Goal: Download file/media

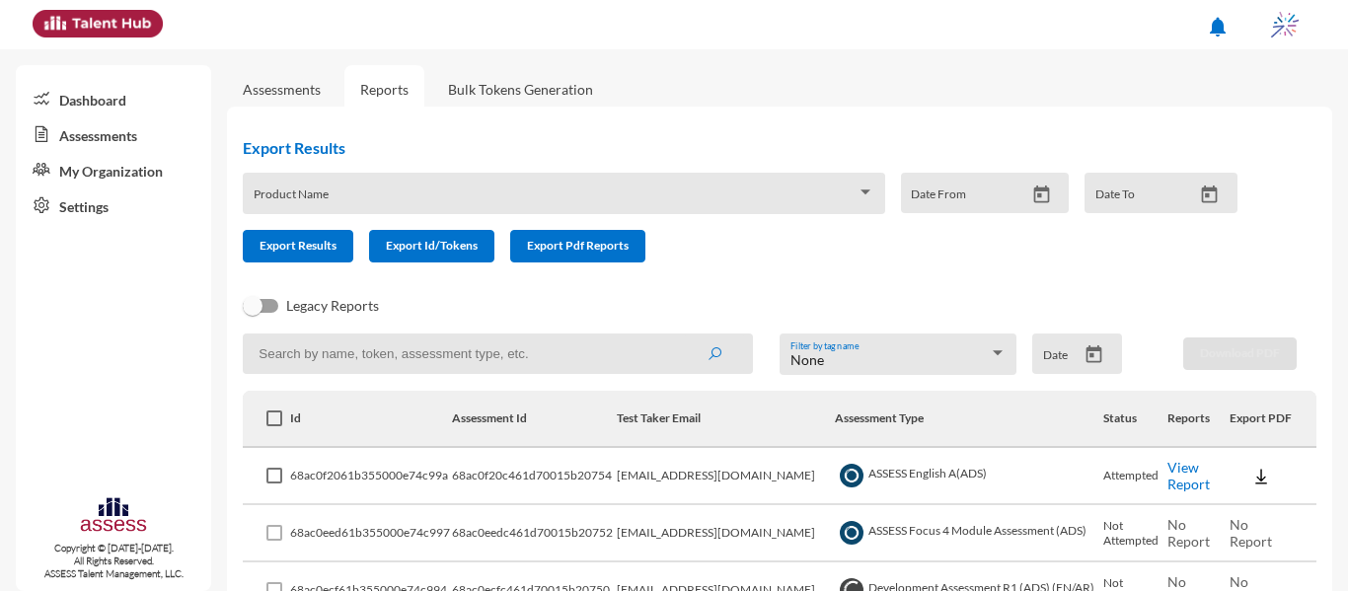
click at [573, 356] on input at bounding box center [498, 354] width 510 height 40
click at [683, 336] on button "submit" at bounding box center [714, 354] width 63 height 36
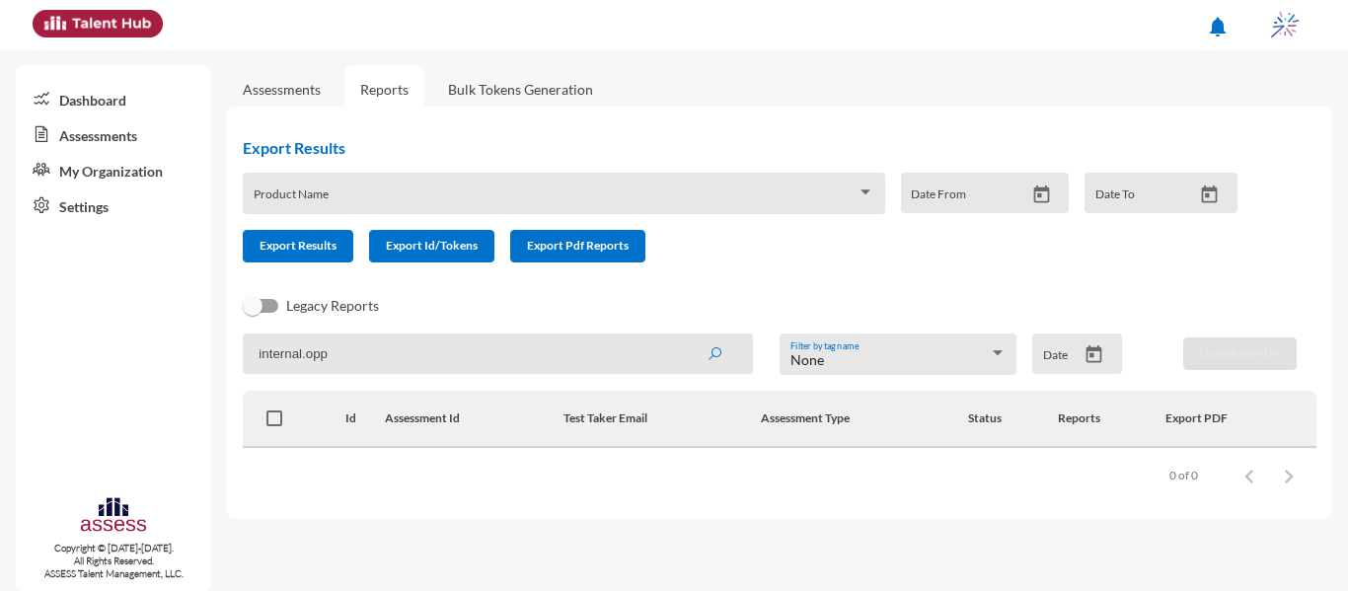
type input "internal.opp"
click at [683, 336] on button "submit" at bounding box center [714, 354] width 63 height 36
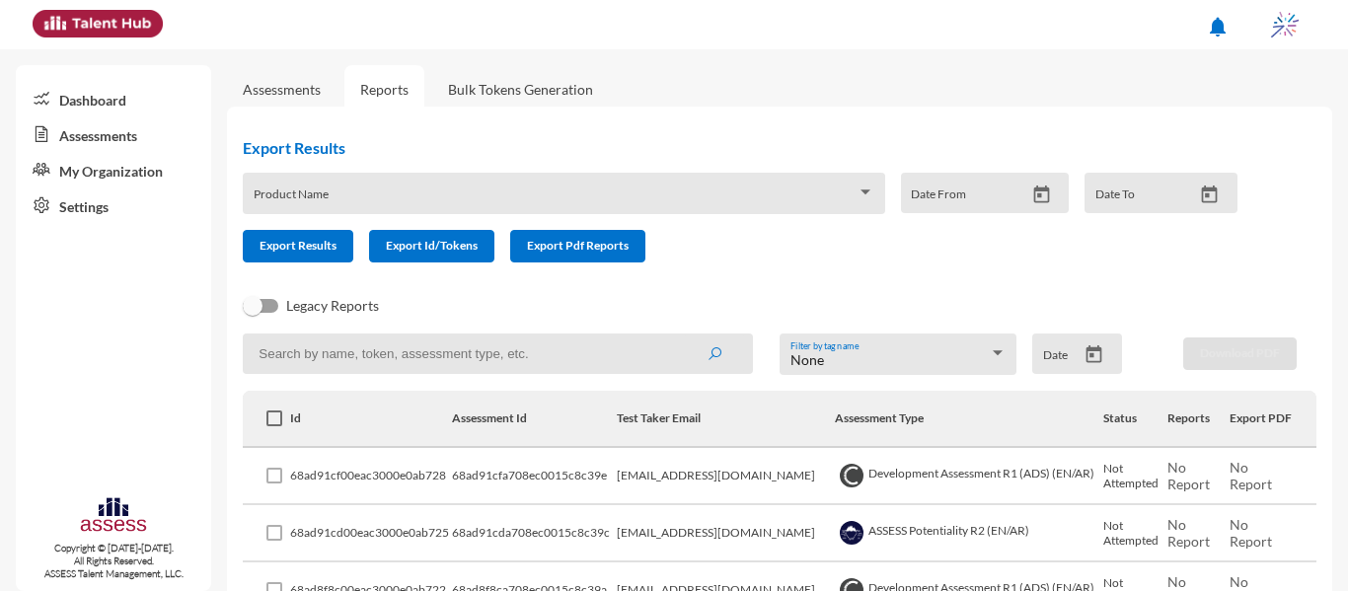
drag, startPoint x: 0, startPoint y: 0, endPoint x: 528, endPoint y: 356, distance: 636.9
click at [528, 356] on input at bounding box center [498, 354] width 510 height 40
type input "internal"
click at [683, 336] on button "submit" at bounding box center [714, 354] width 63 height 36
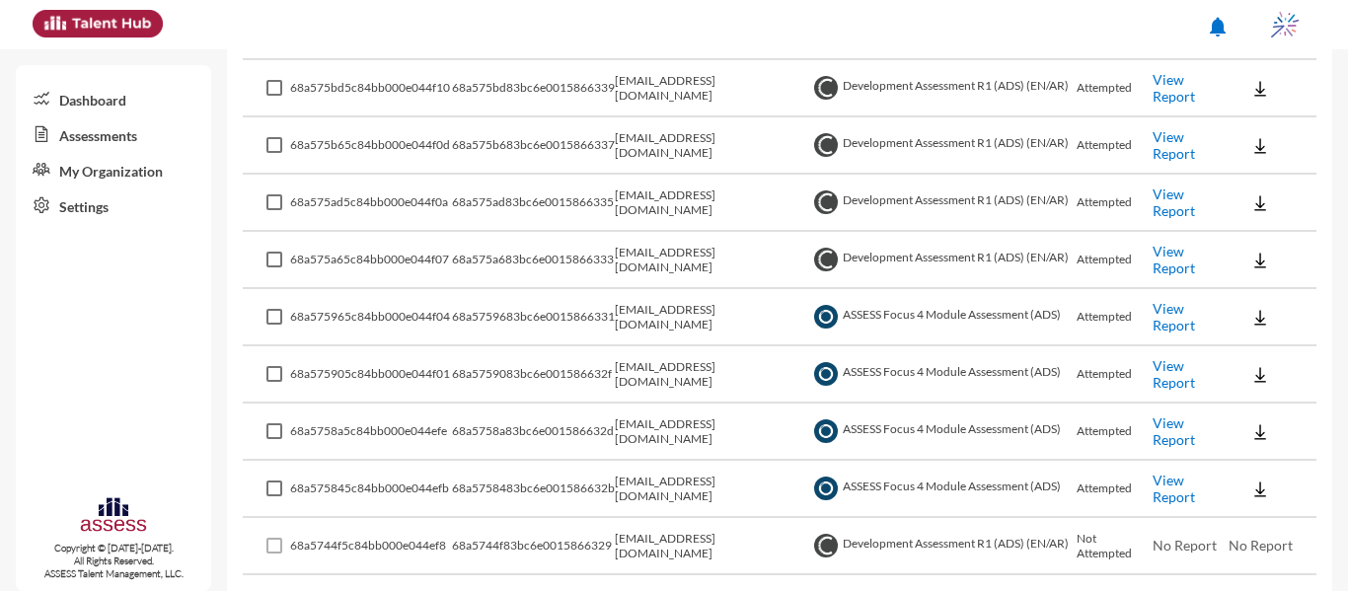
scroll to position [845, 0]
click at [1169, 372] on link "View Report" at bounding box center [1174, 375] width 42 height 34
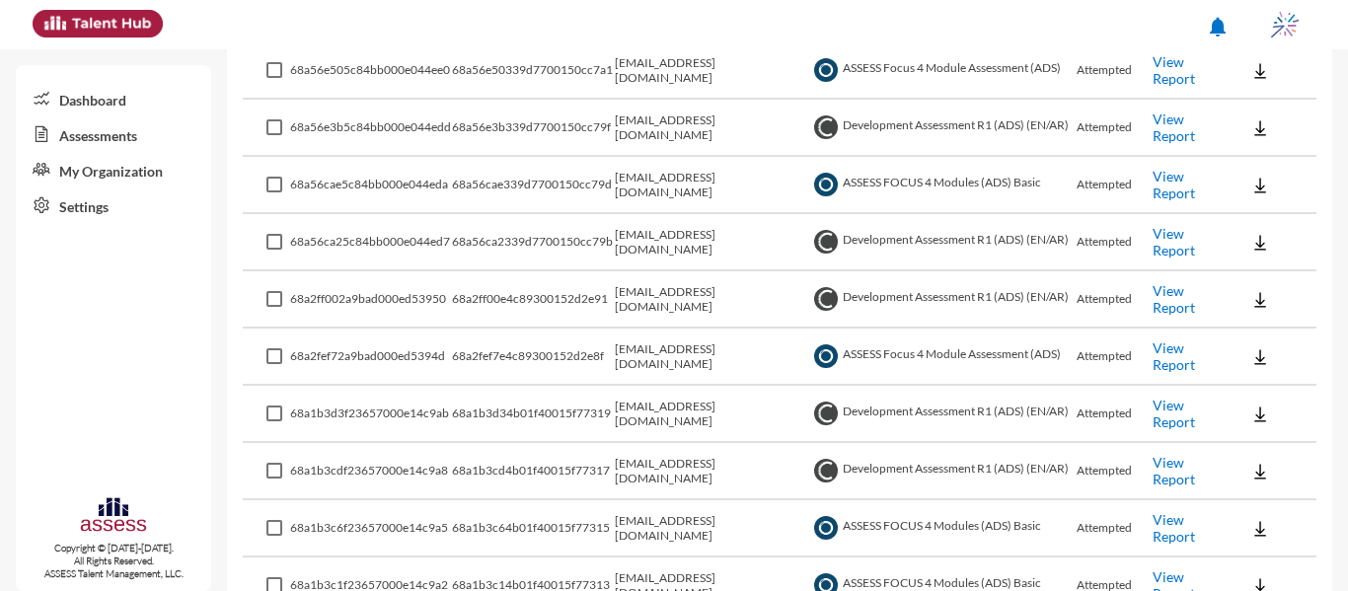
scroll to position [1788, 0]
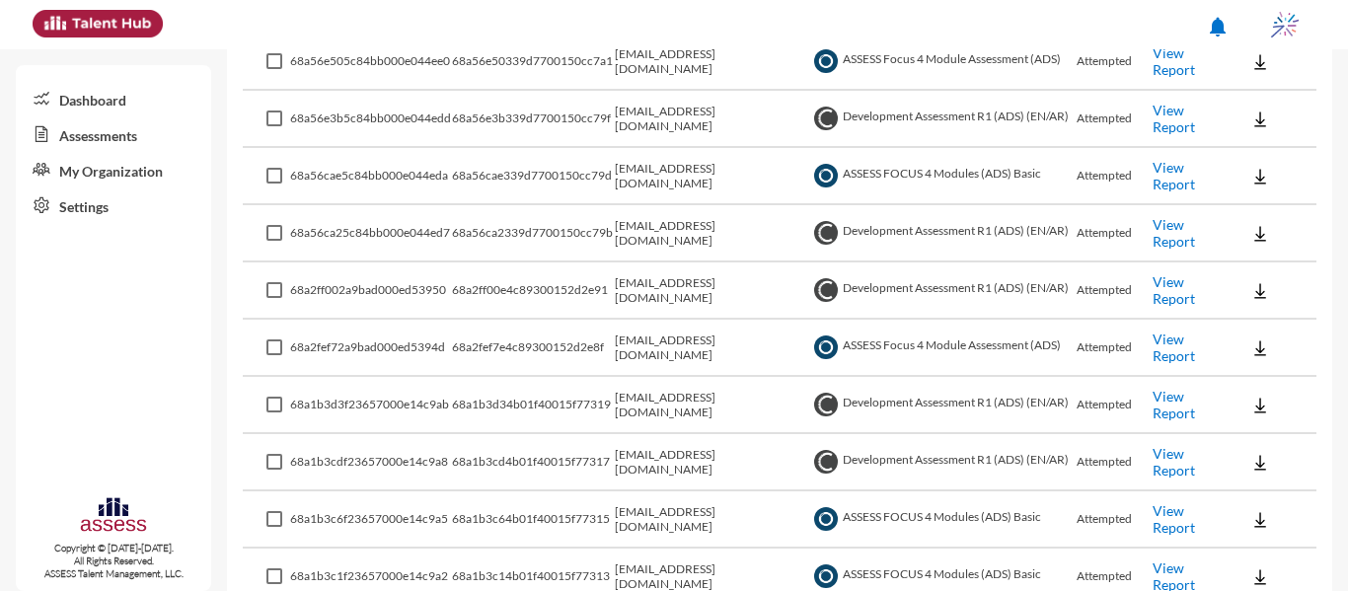
click at [1172, 340] on link "View Report" at bounding box center [1174, 348] width 42 height 34
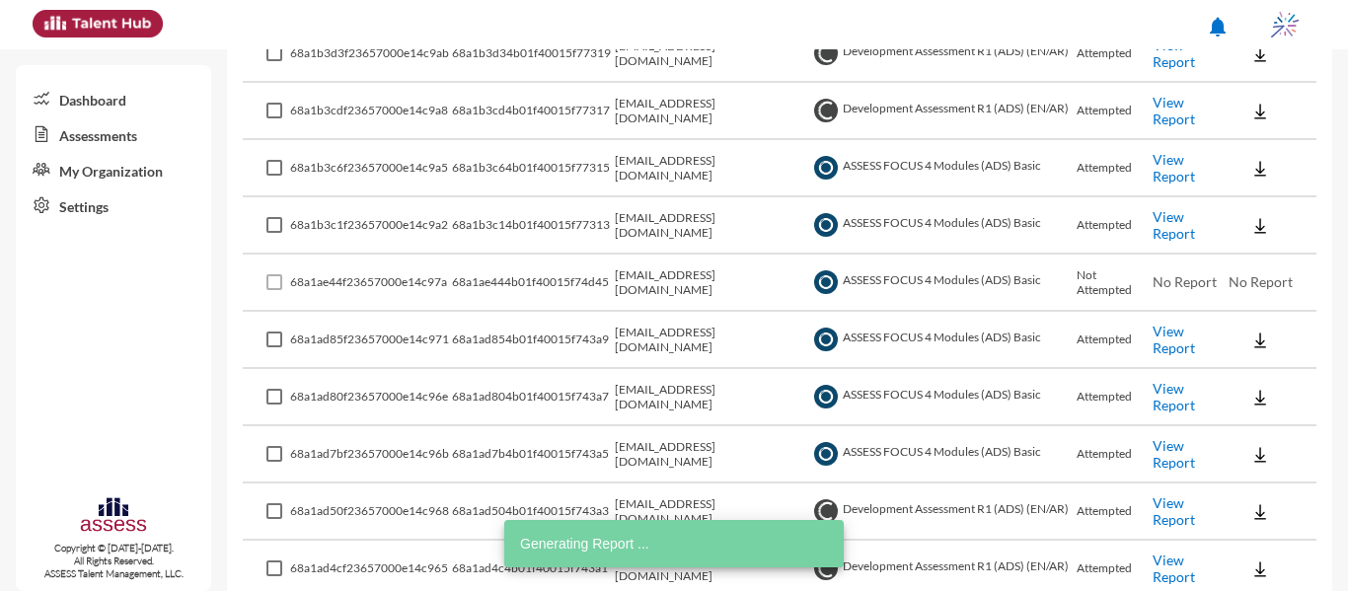
scroll to position [2140, 0]
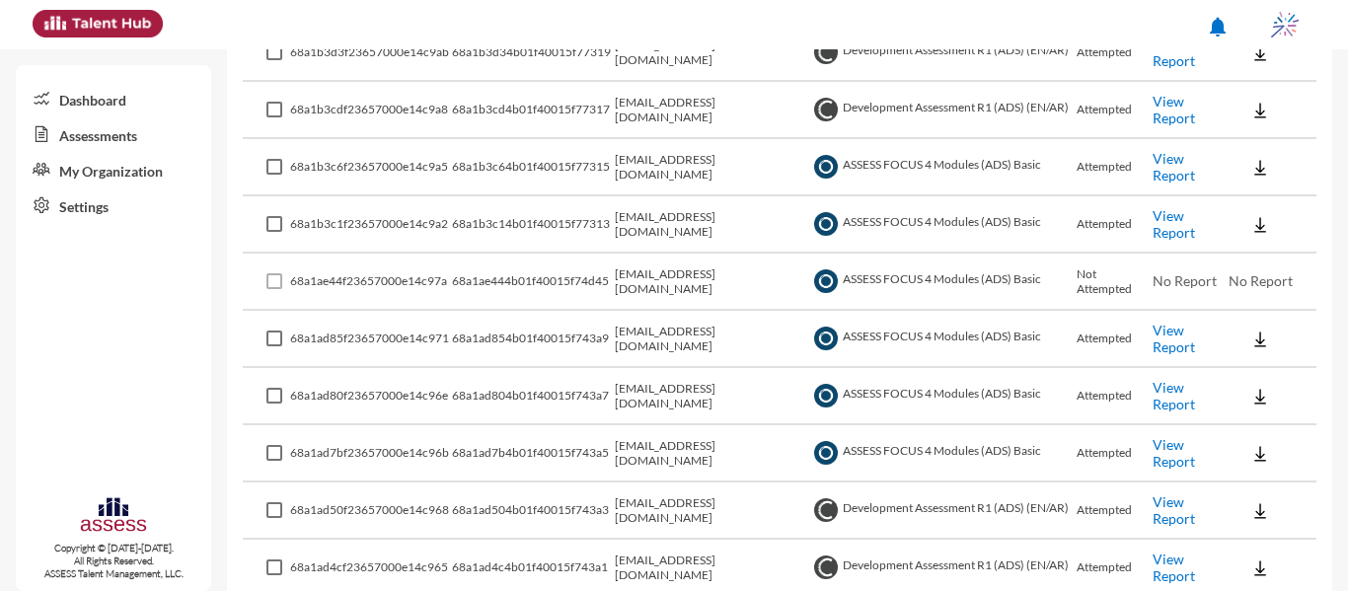
click at [1158, 410] on link "View Report" at bounding box center [1174, 396] width 42 height 34
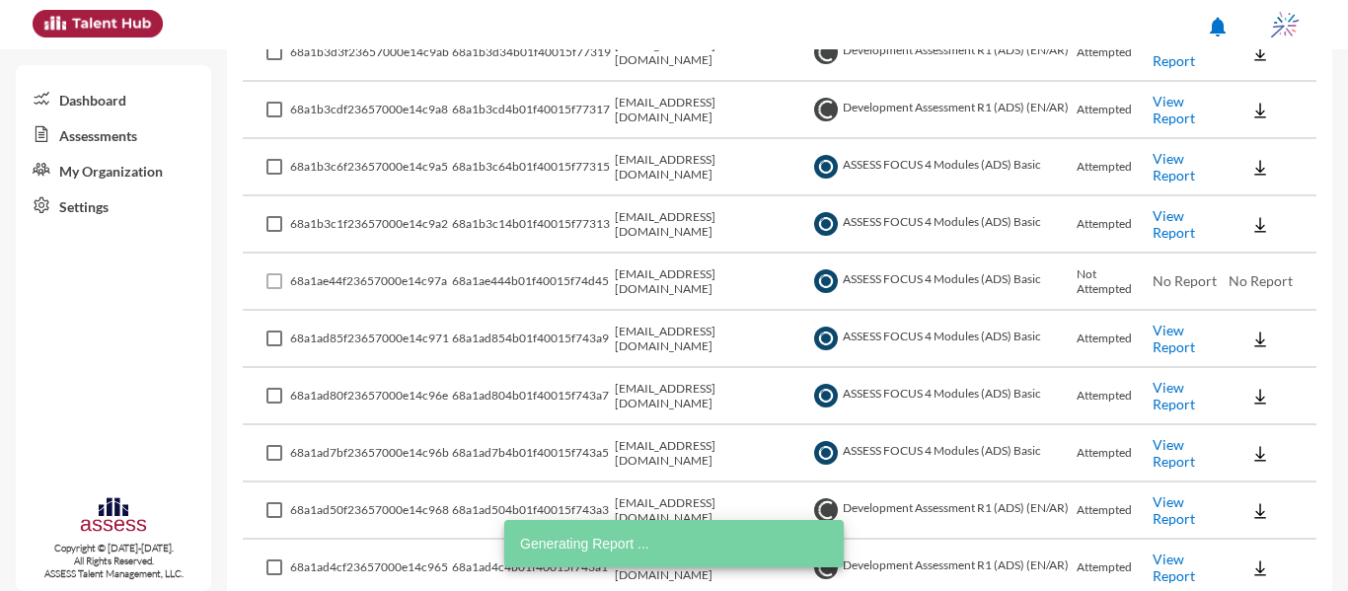
click at [1142, 359] on td "Attempted" at bounding box center [1115, 339] width 76 height 57
click at [1166, 343] on link "View Report" at bounding box center [1174, 339] width 42 height 34
click at [1153, 217] on link "View Report" at bounding box center [1174, 224] width 42 height 34
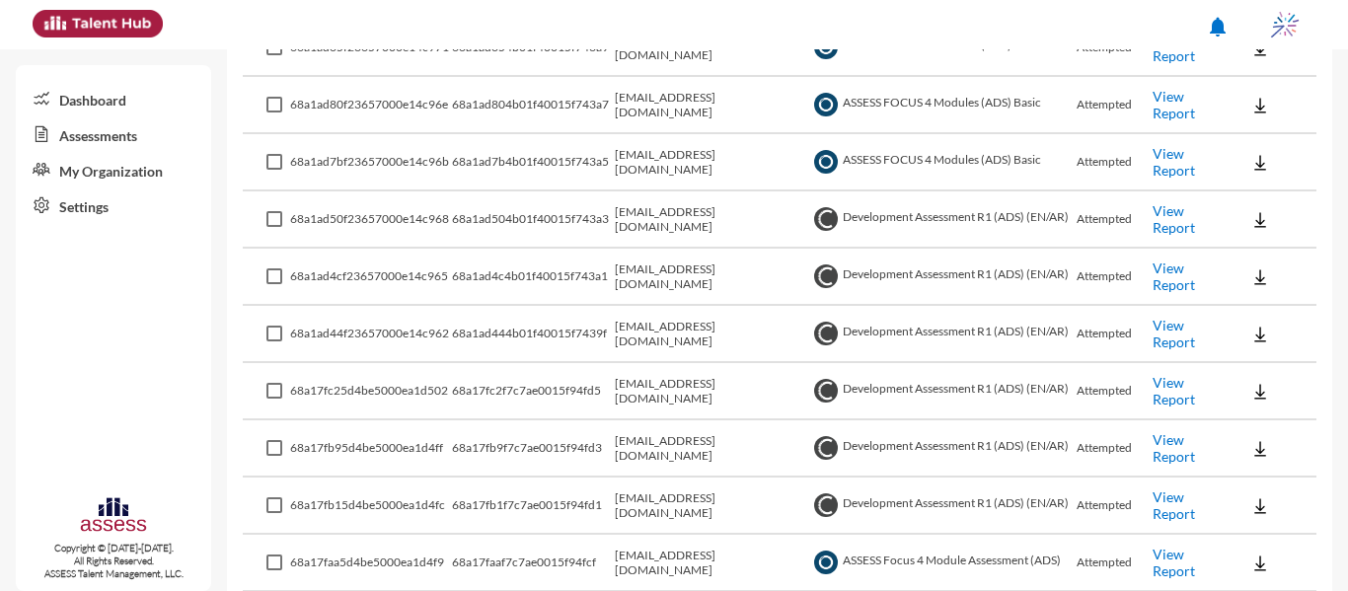
scroll to position [2432, 0]
click at [1153, 385] on link "View Report" at bounding box center [1174, 390] width 42 height 34
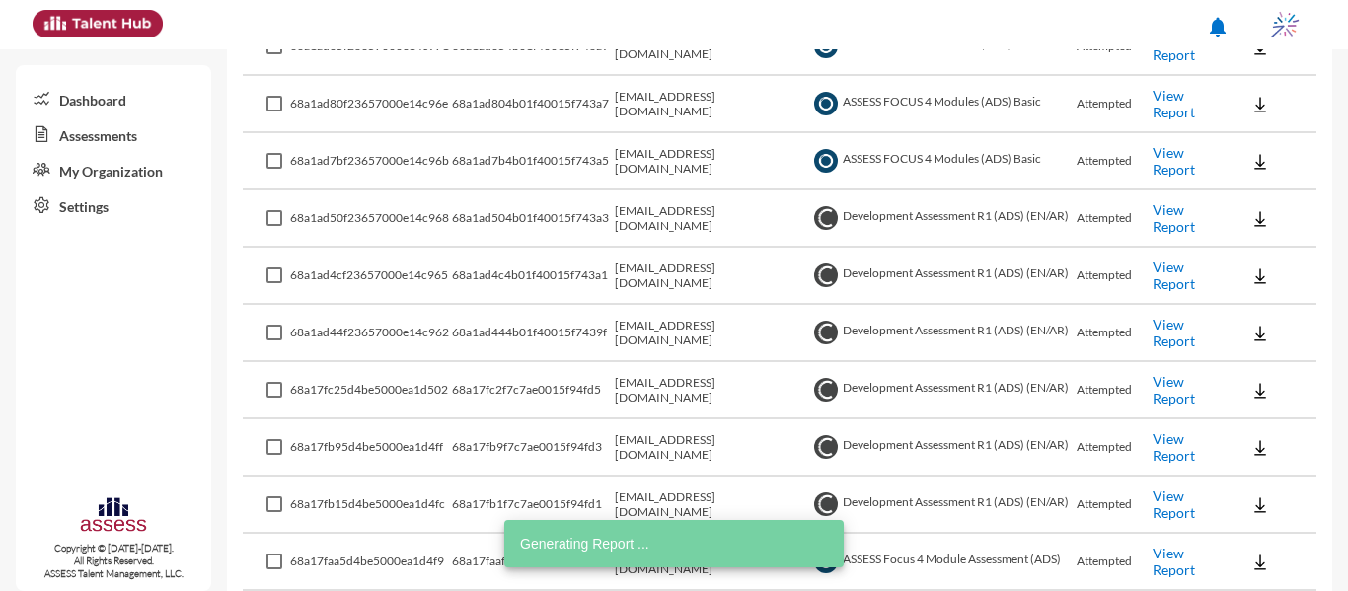
click at [1172, 560] on link "View Report" at bounding box center [1174, 562] width 42 height 34
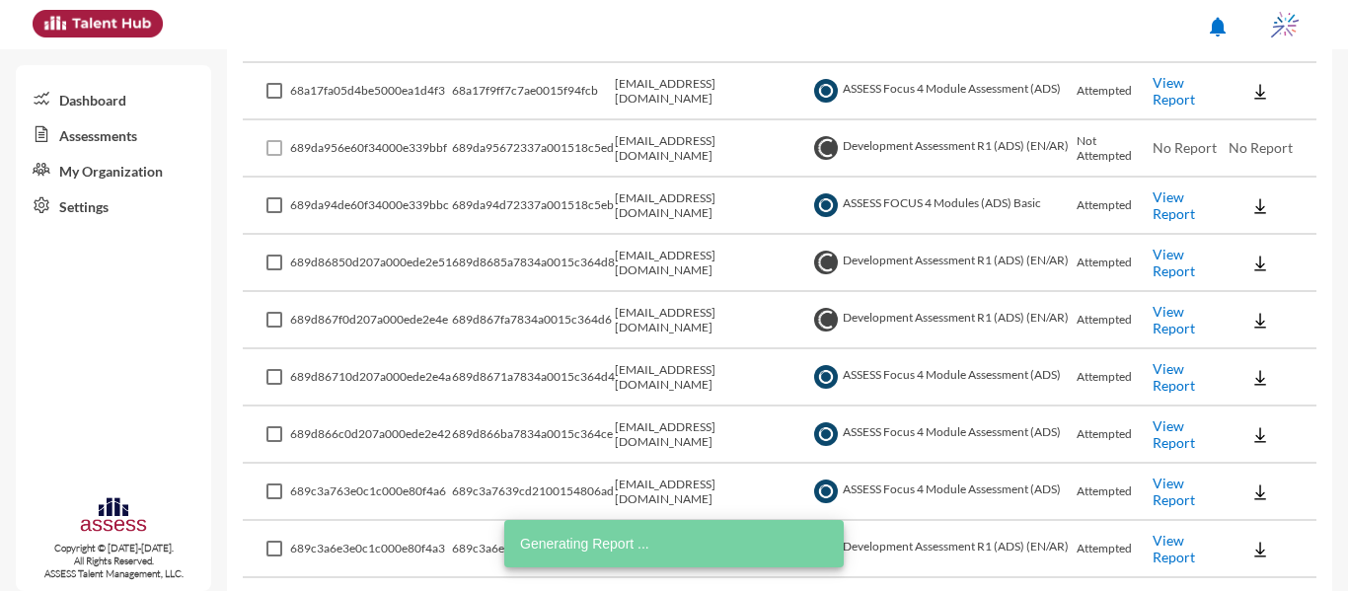
scroll to position [3020, 0]
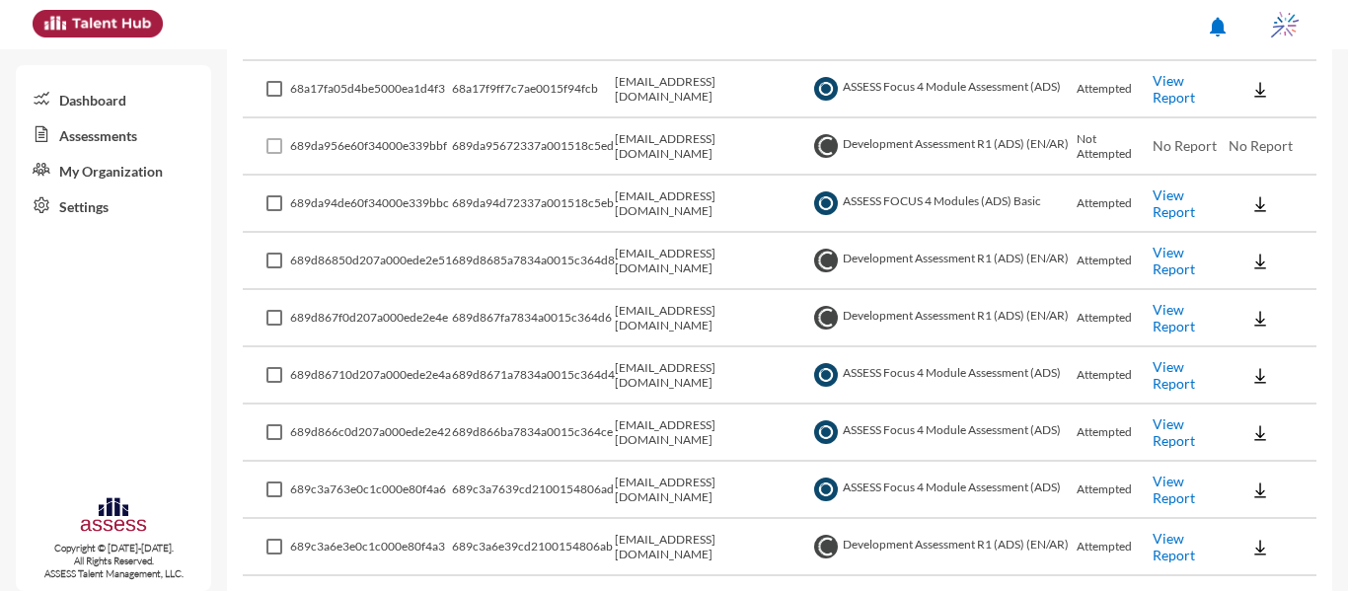
click at [1181, 386] on link "View Report" at bounding box center [1174, 375] width 42 height 34
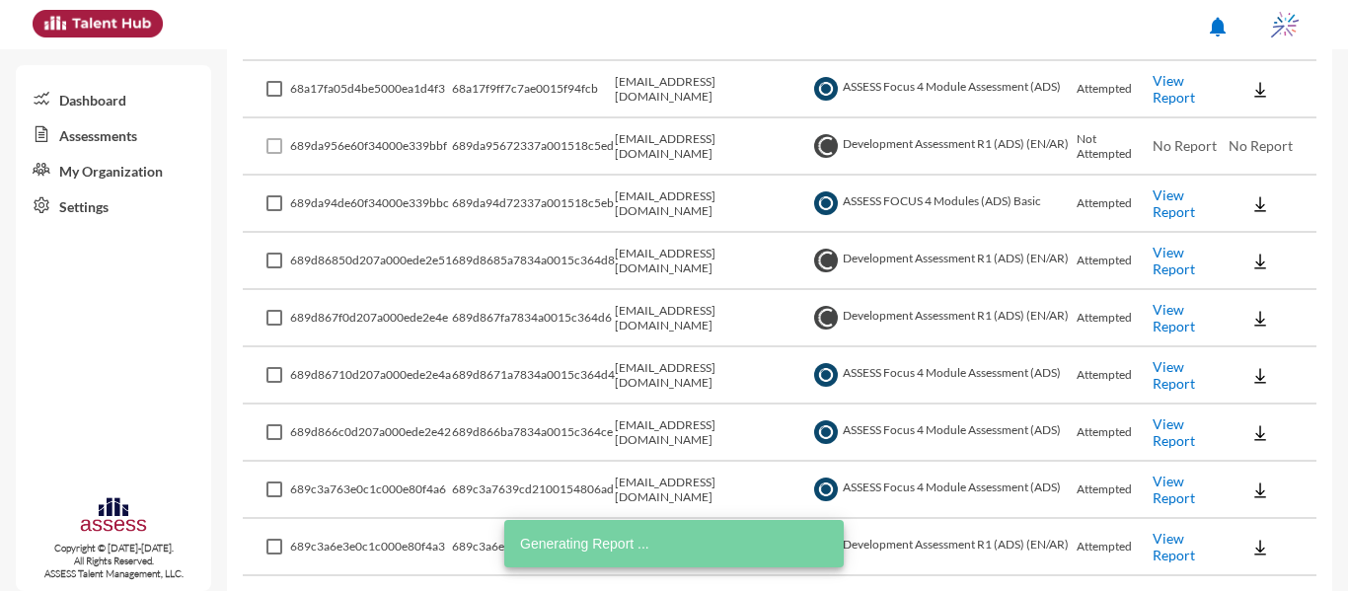
click at [1168, 539] on link "View Report" at bounding box center [1174, 547] width 42 height 34
click at [1171, 321] on link "View Report" at bounding box center [1174, 318] width 42 height 34
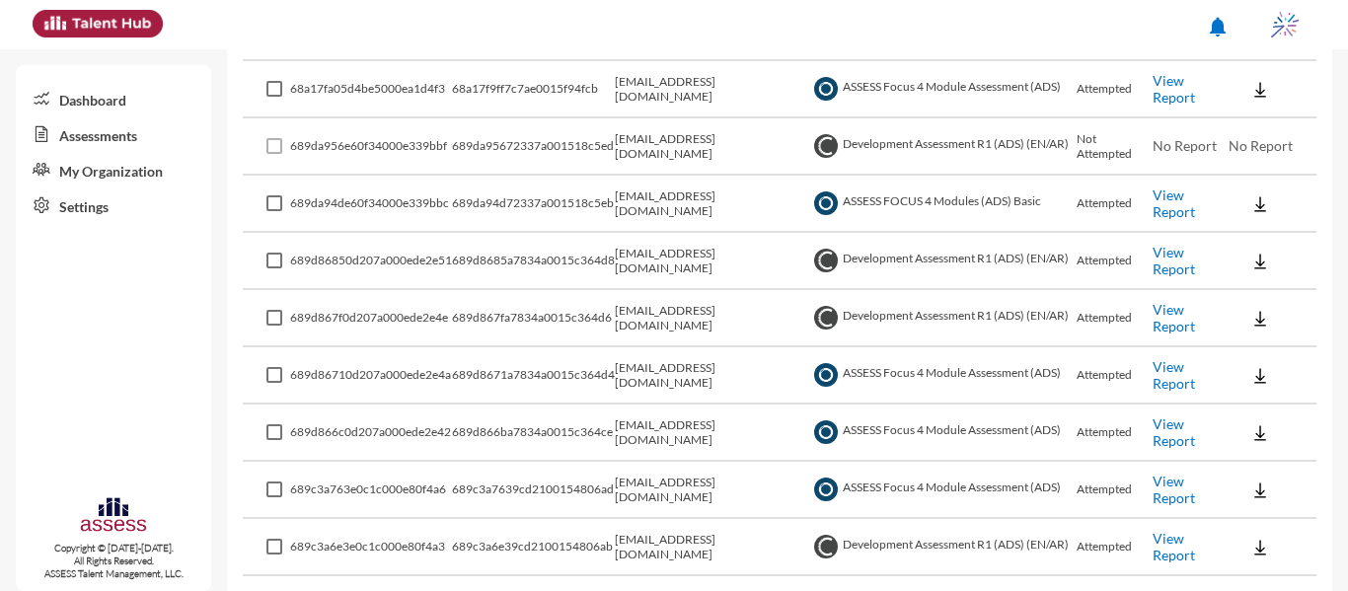
click at [1170, 196] on link "View Report" at bounding box center [1174, 204] width 42 height 34
click at [1165, 379] on link "View Report" at bounding box center [1174, 375] width 42 height 34
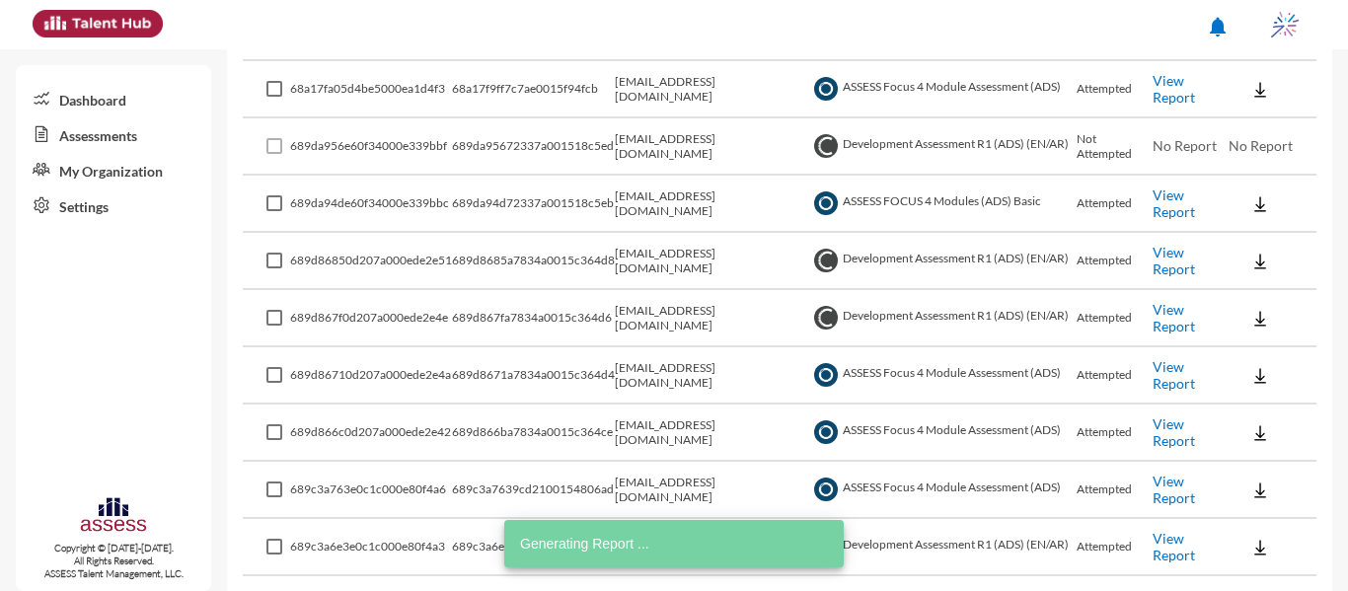
click at [1155, 436] on link "View Report" at bounding box center [1174, 432] width 42 height 34
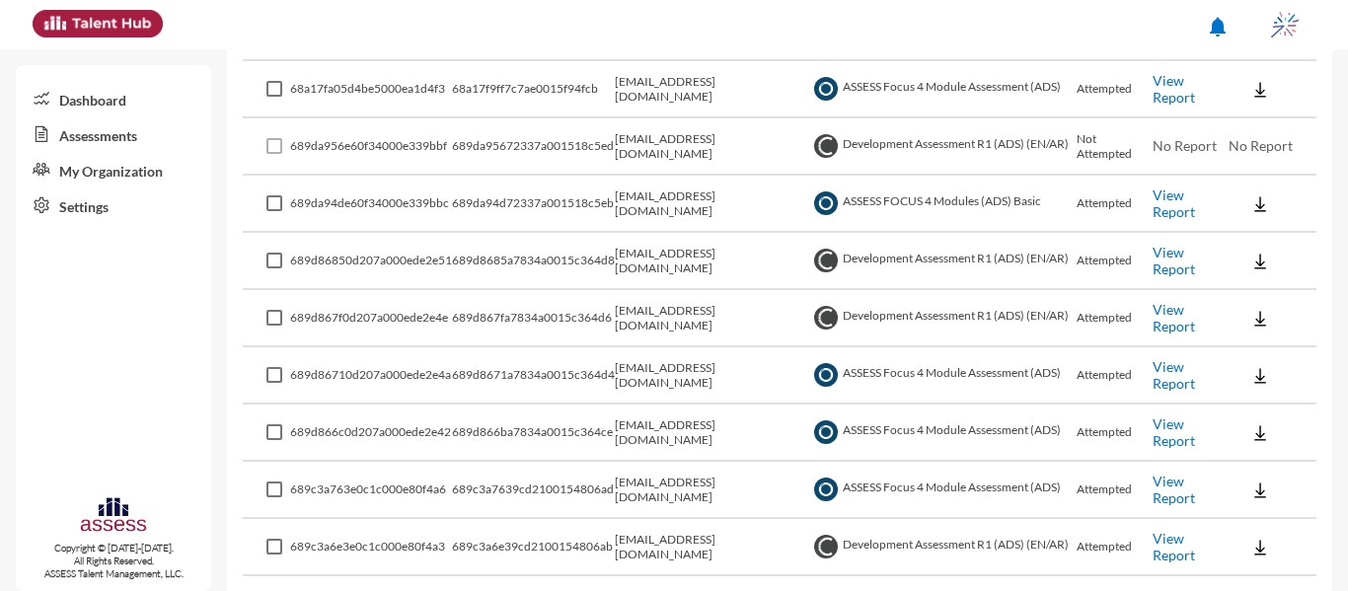
click at [1170, 312] on link "View Report" at bounding box center [1174, 318] width 42 height 34
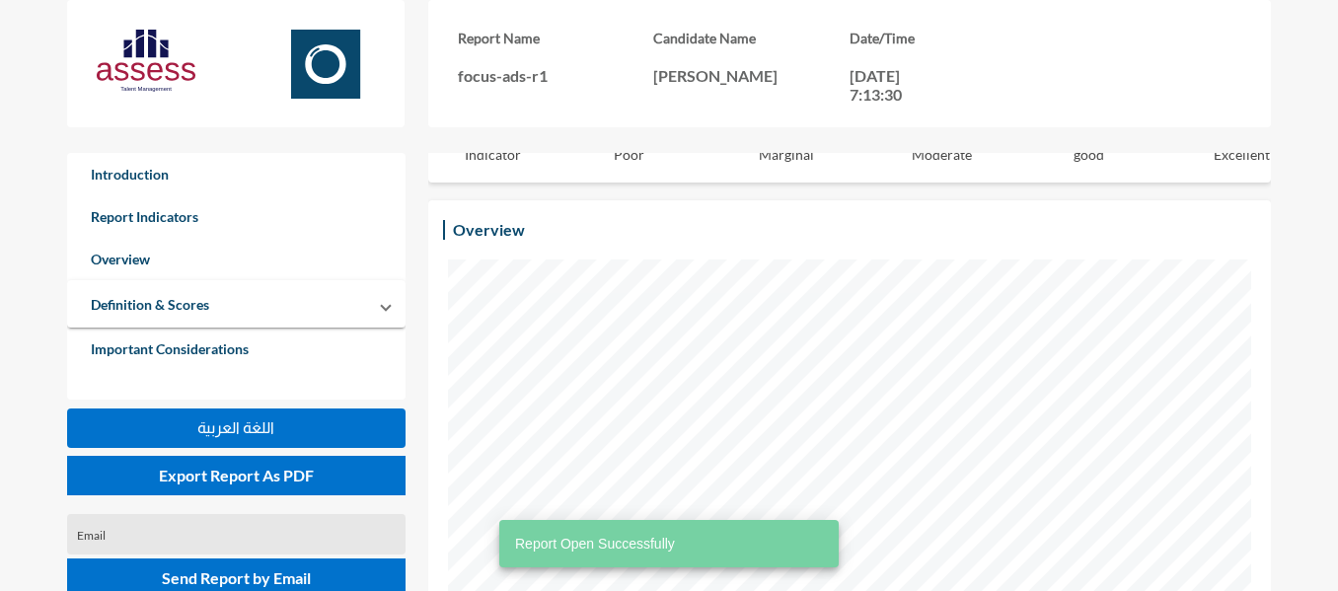
scroll to position [461, 0]
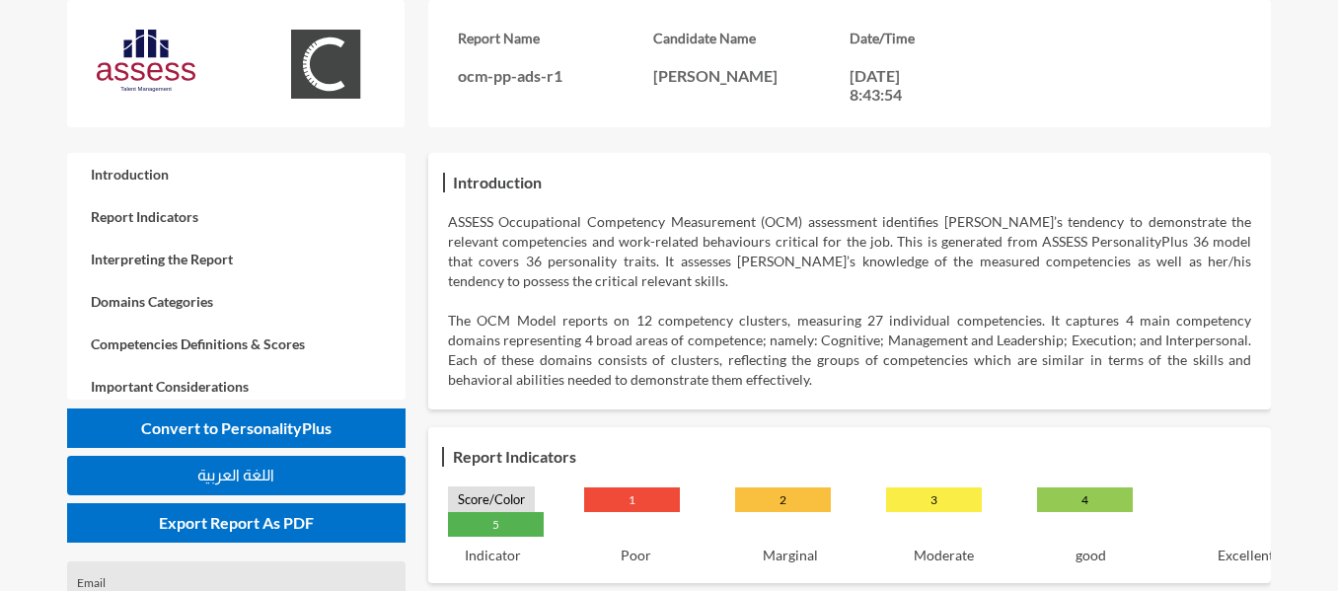
drag, startPoint x: 1263, startPoint y: 3, endPoint x: 897, endPoint y: 321, distance: 484.8
click at [897, 321] on p "The OCM Model reports on 12 competency clusters, measuring 27 individual compet…" at bounding box center [849, 350] width 803 height 79
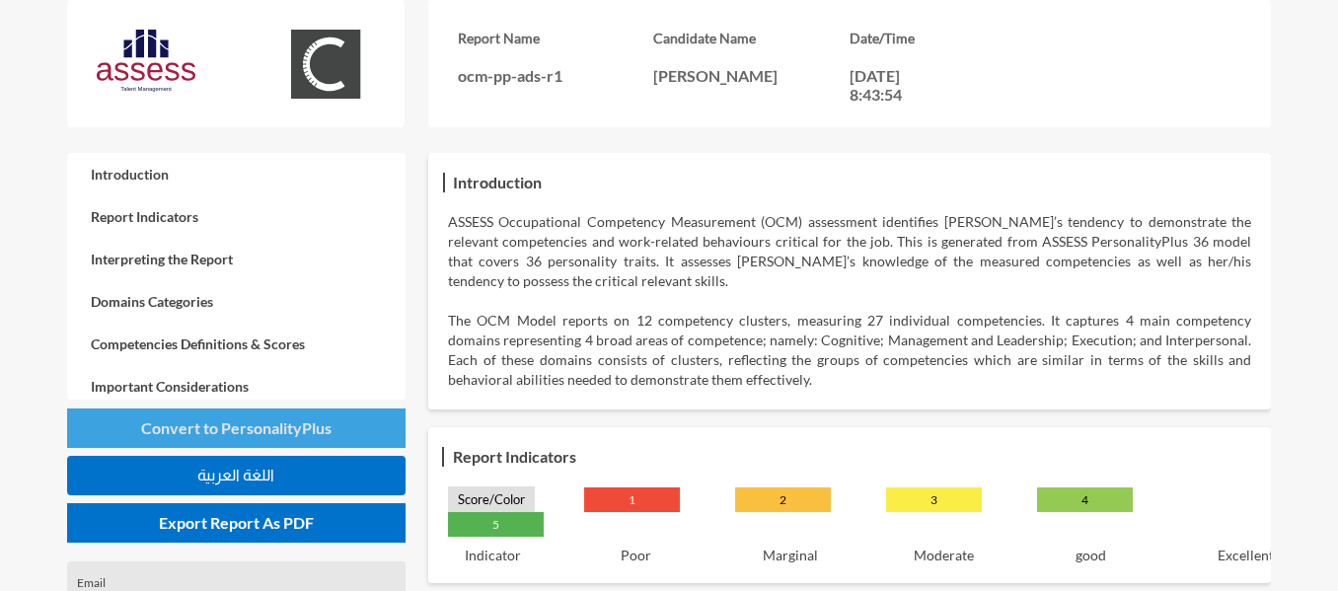
click at [288, 434] on span "Convert to PersonalityPlus" at bounding box center [236, 427] width 190 height 19
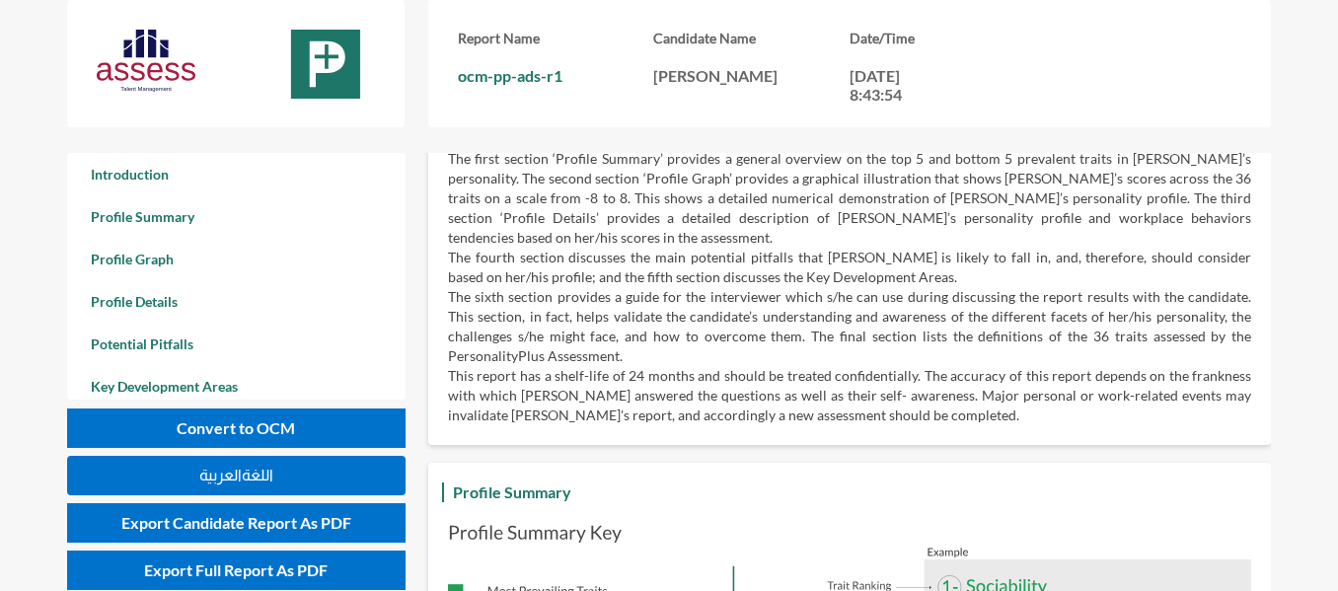
scroll to position [110, 0]
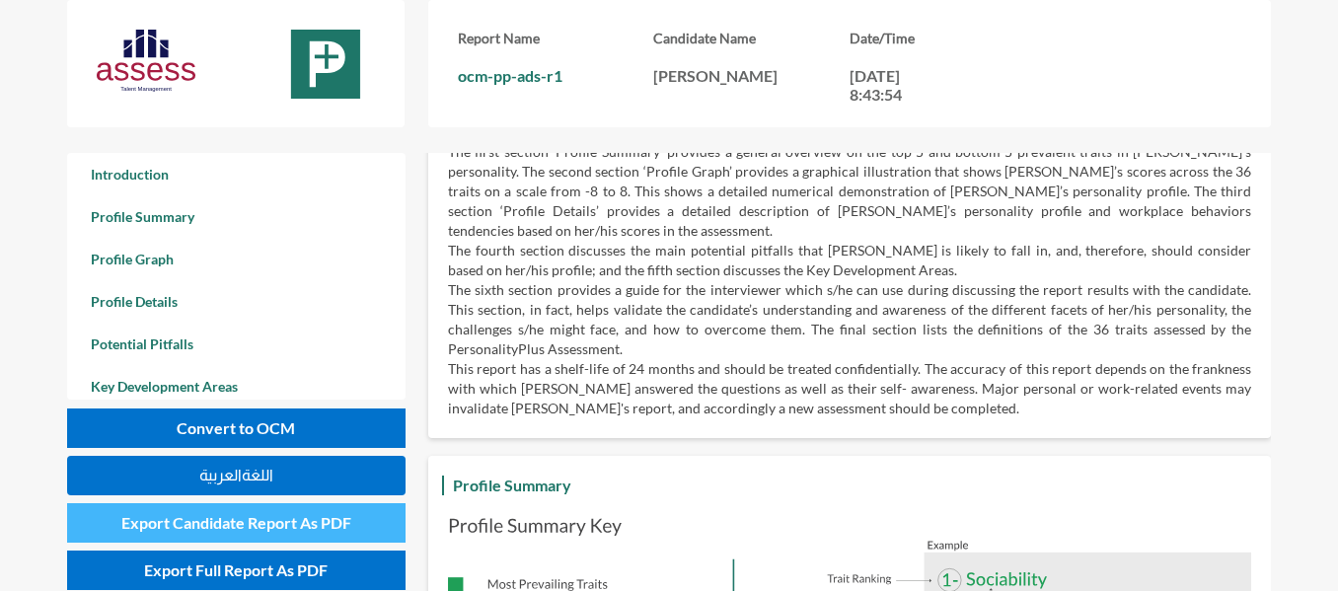
click at [310, 519] on span "Export Candidate Report As PDF" at bounding box center [236, 522] width 230 height 19
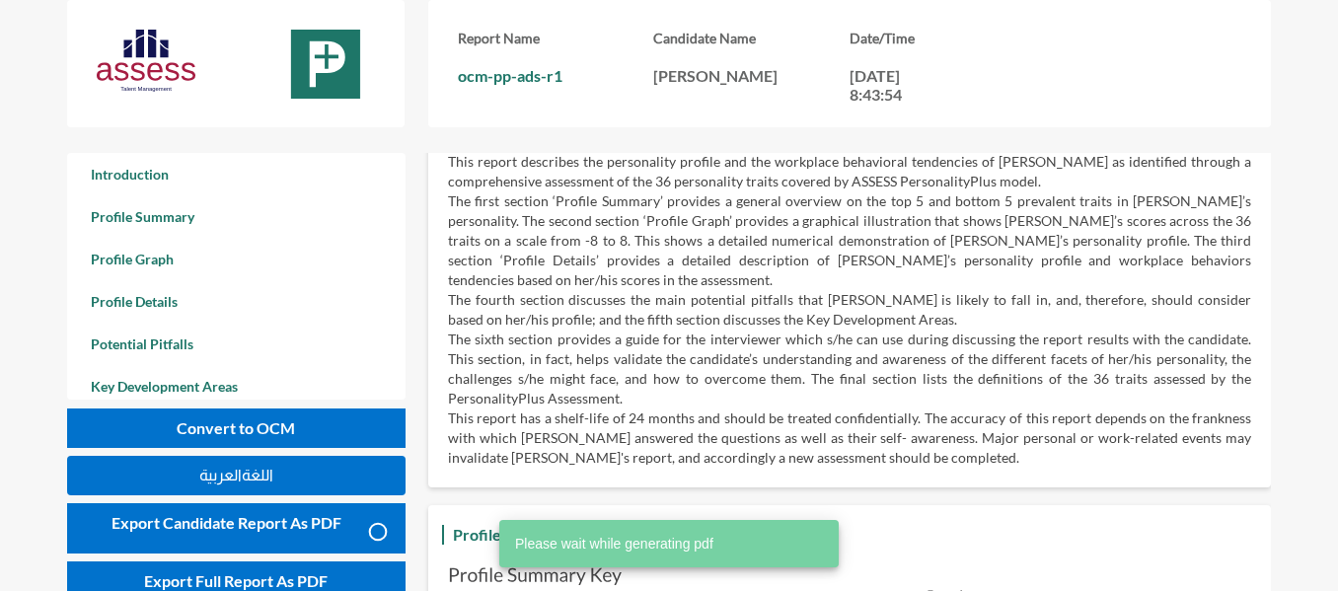
scroll to position [0, 0]
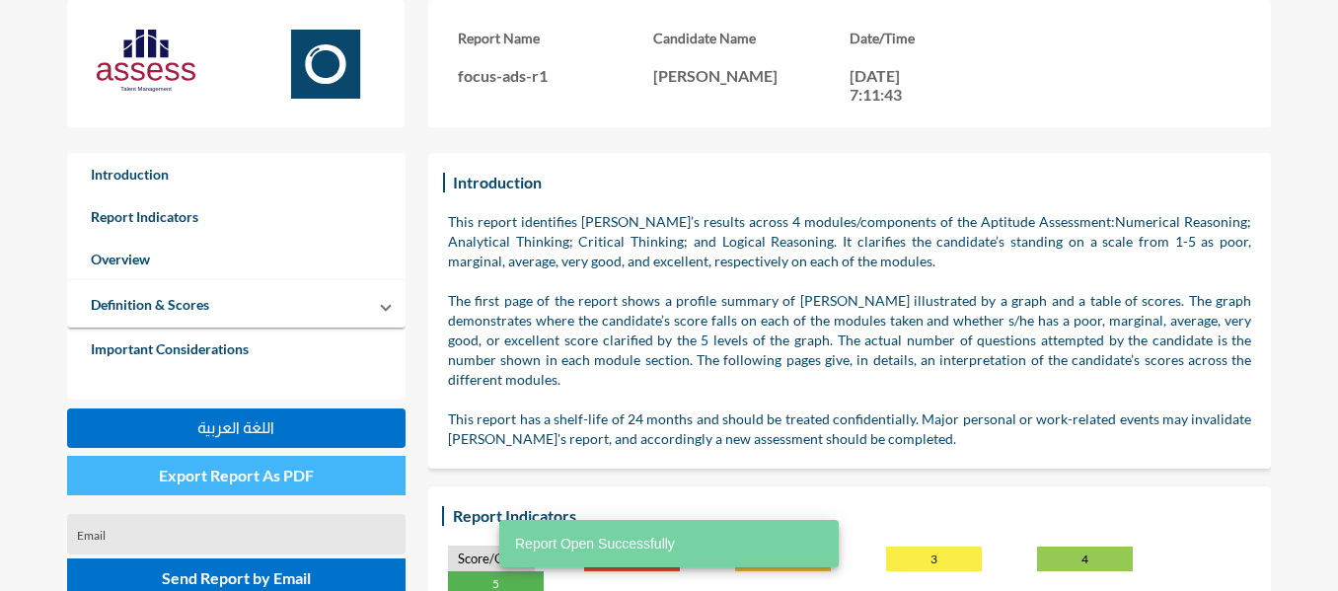
click at [262, 471] on span "Export Report As PDF" at bounding box center [236, 475] width 155 height 19
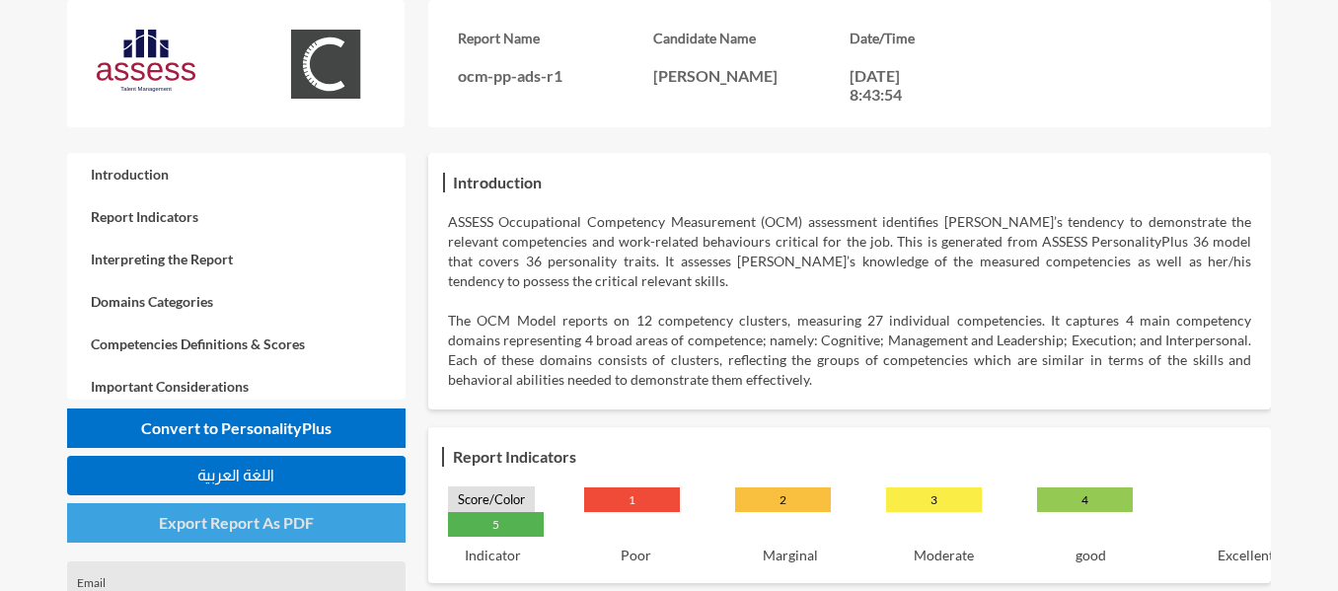
click at [268, 519] on span "Export Report As PDF" at bounding box center [236, 522] width 155 height 19
